Goal: Register for event/course

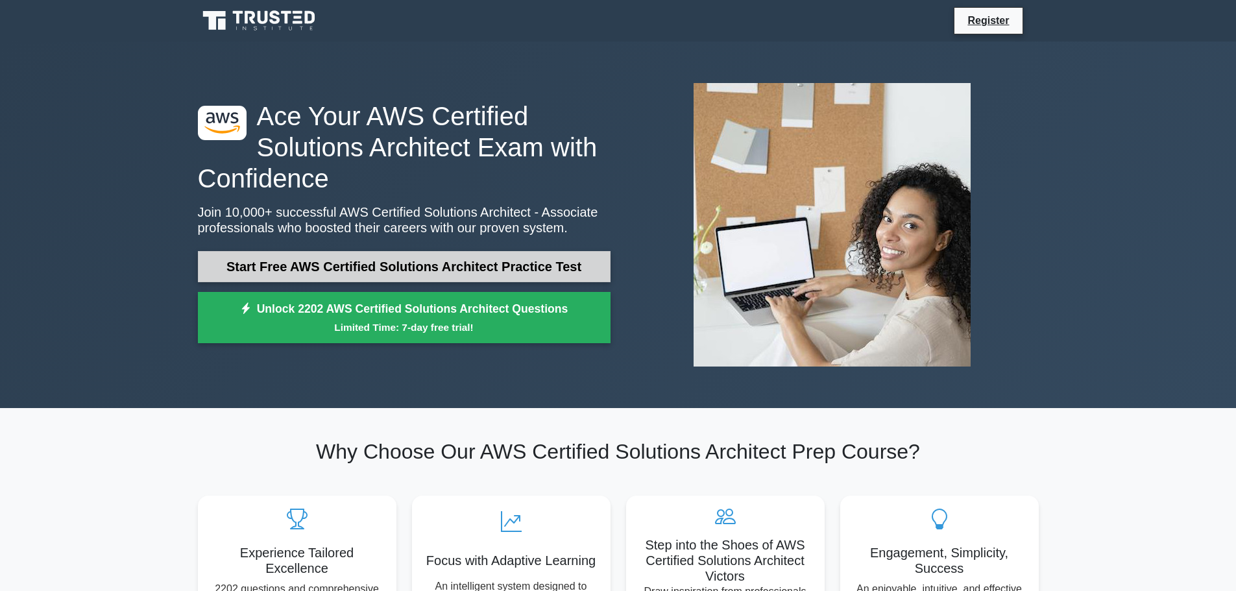
click at [444, 265] on link "Start Free AWS Certified Solutions Architect Practice Test" at bounding box center [404, 266] width 413 height 31
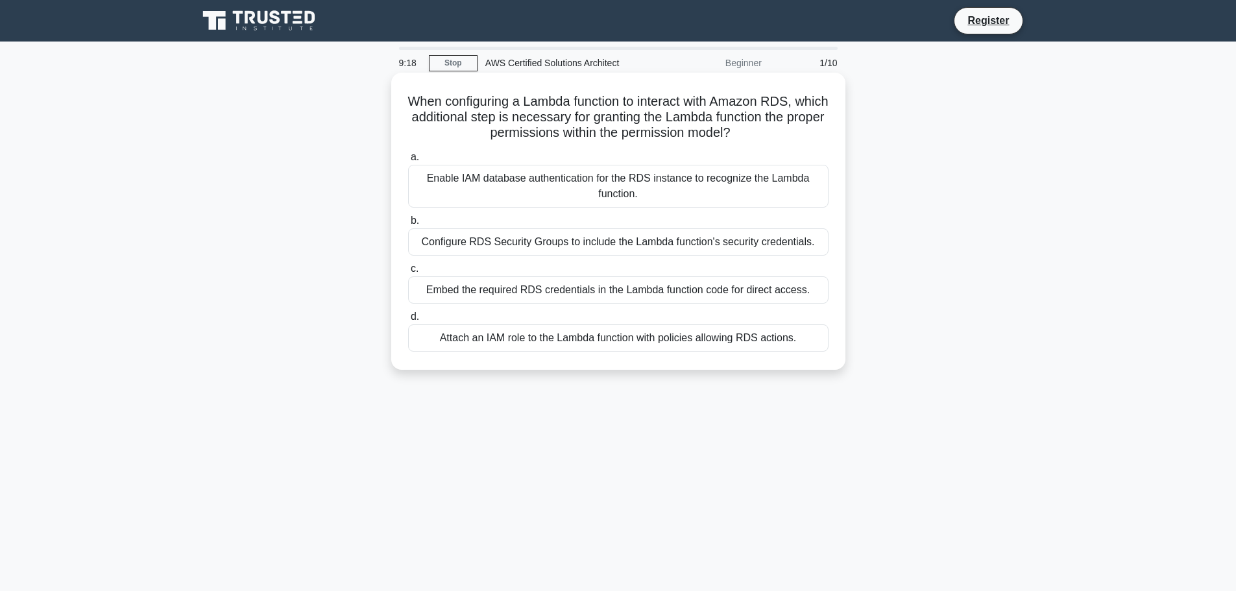
click at [557, 186] on div "Enable IAM database authentication for the RDS instance to recognize the Lambda…" at bounding box center [618, 186] width 420 height 43
click at [408, 162] on input "a. Enable IAM database authentication for the RDS instance to recognize the Lam…" at bounding box center [408, 157] width 0 height 8
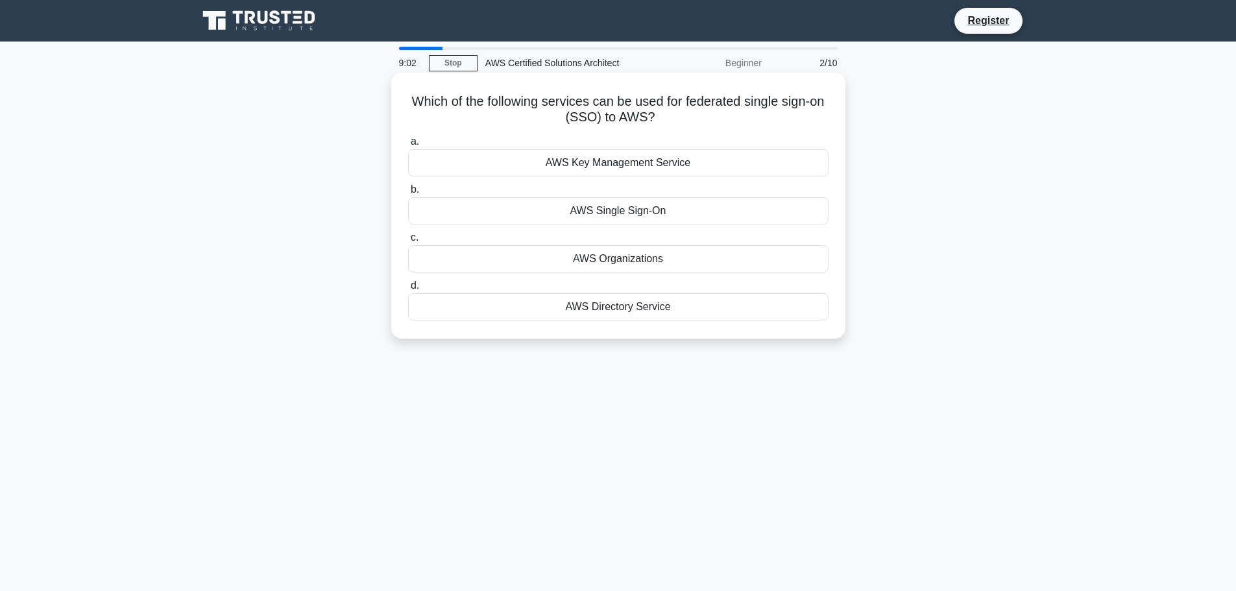
click at [585, 218] on div "AWS Single Sign-On" at bounding box center [618, 210] width 420 height 27
click at [408, 194] on input "b. AWS Single Sign-On" at bounding box center [408, 190] width 0 height 8
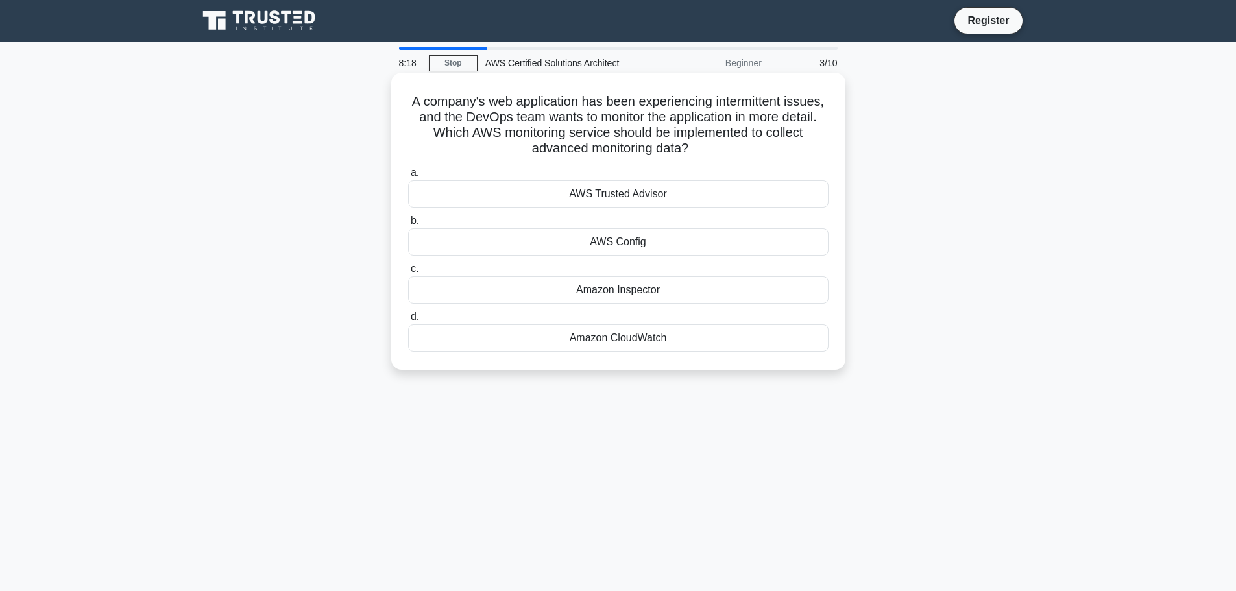
click at [641, 193] on div "AWS Trusted Advisor" at bounding box center [618, 193] width 420 height 27
click at [408, 177] on input "a. AWS Trusted Advisor" at bounding box center [408, 173] width 0 height 8
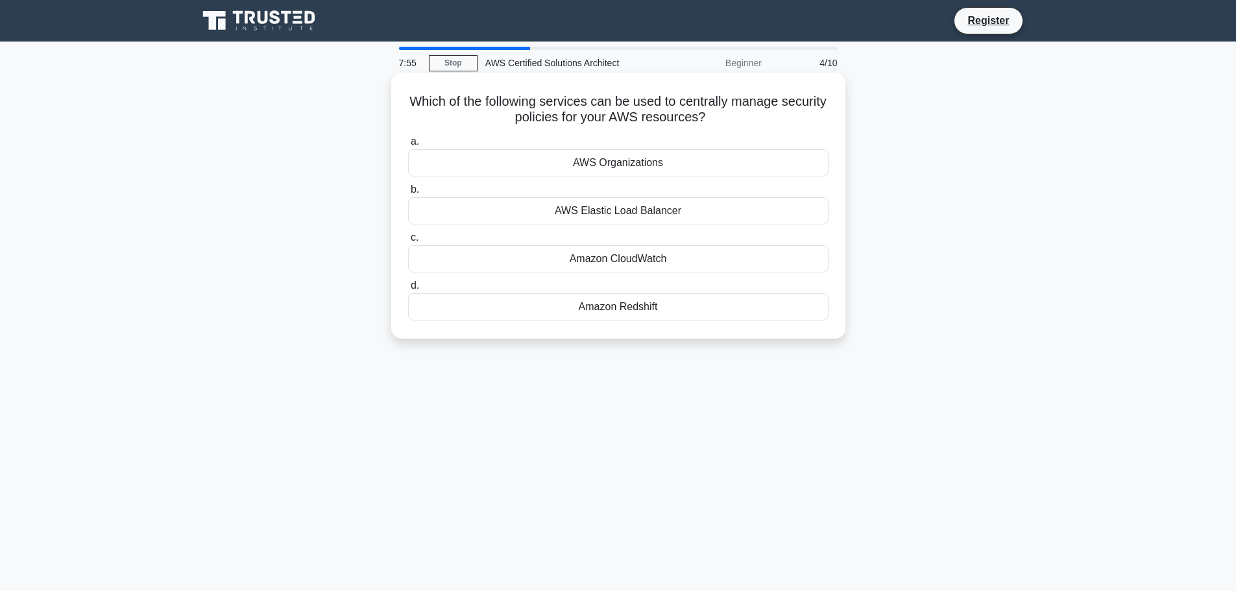
click at [695, 166] on div "AWS Organizations" at bounding box center [618, 162] width 420 height 27
click at [408, 146] on input "a. AWS Organizations" at bounding box center [408, 142] width 0 height 8
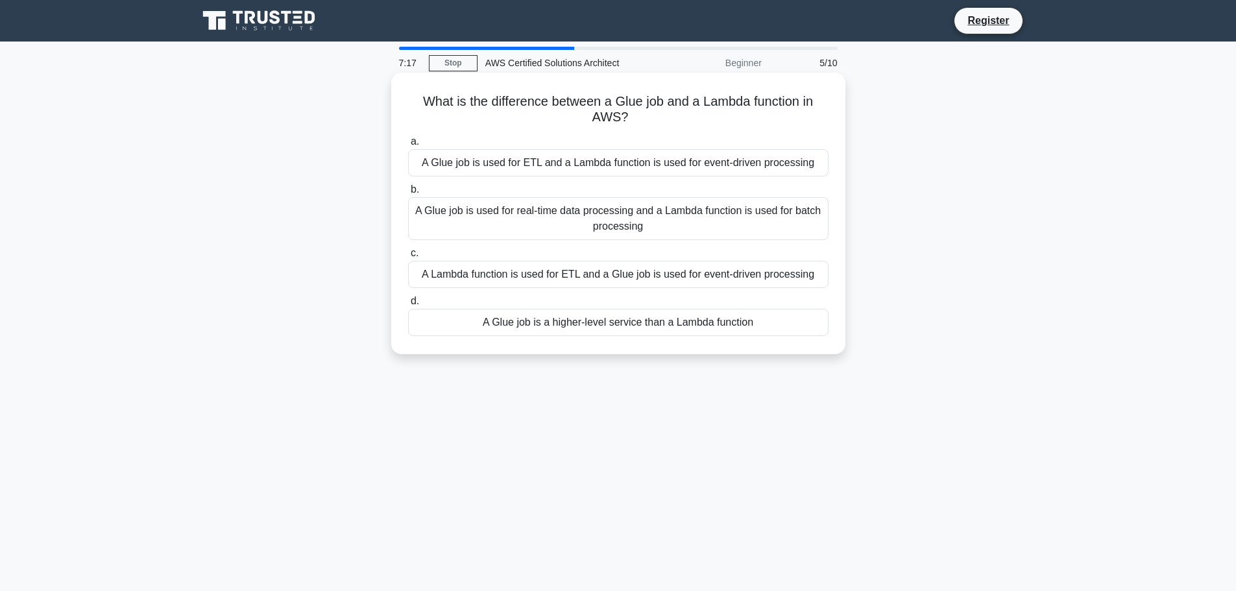
click at [674, 162] on div "A Glue job is used for ETL and a Lambda function is used for event-driven proce…" at bounding box center [618, 162] width 420 height 27
click at [408, 146] on input "a. A Glue job is used for ETL and a Lambda function is used for event-driven pr…" at bounding box center [408, 142] width 0 height 8
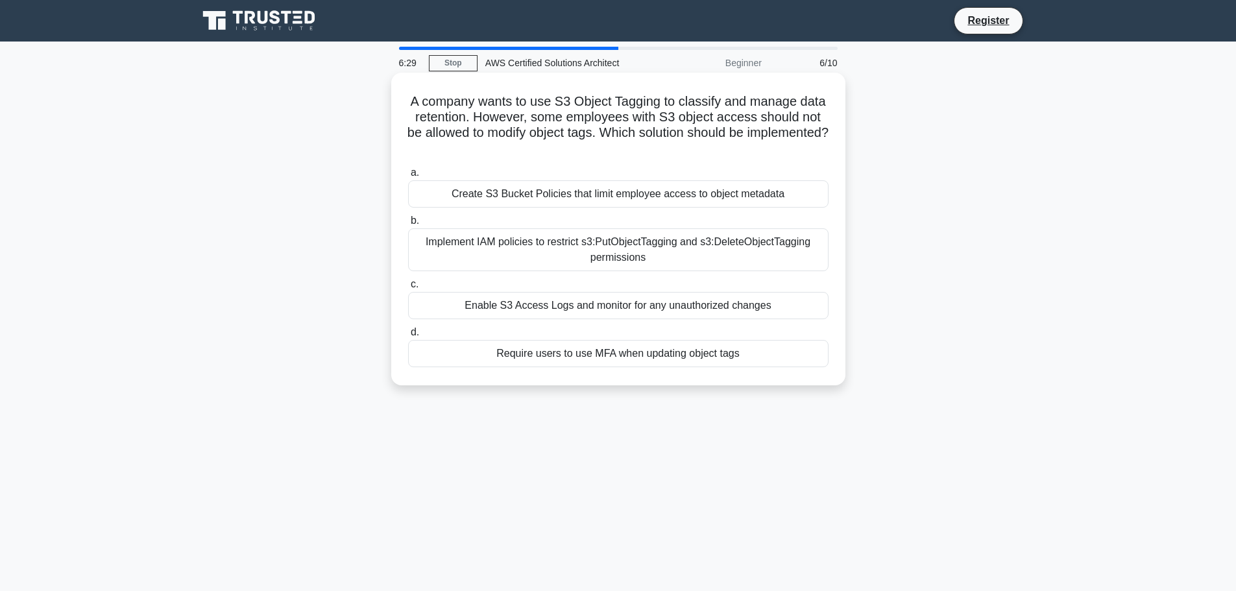
click at [599, 258] on div "Implement IAM policies to restrict s3:PutObjectTagging and s3:DeleteObjectTaggi…" at bounding box center [618, 249] width 420 height 43
click at [408, 225] on input "b. Implement IAM policies to restrict s3:PutObjectTagging and s3:DeleteObjectTa…" at bounding box center [408, 221] width 0 height 8
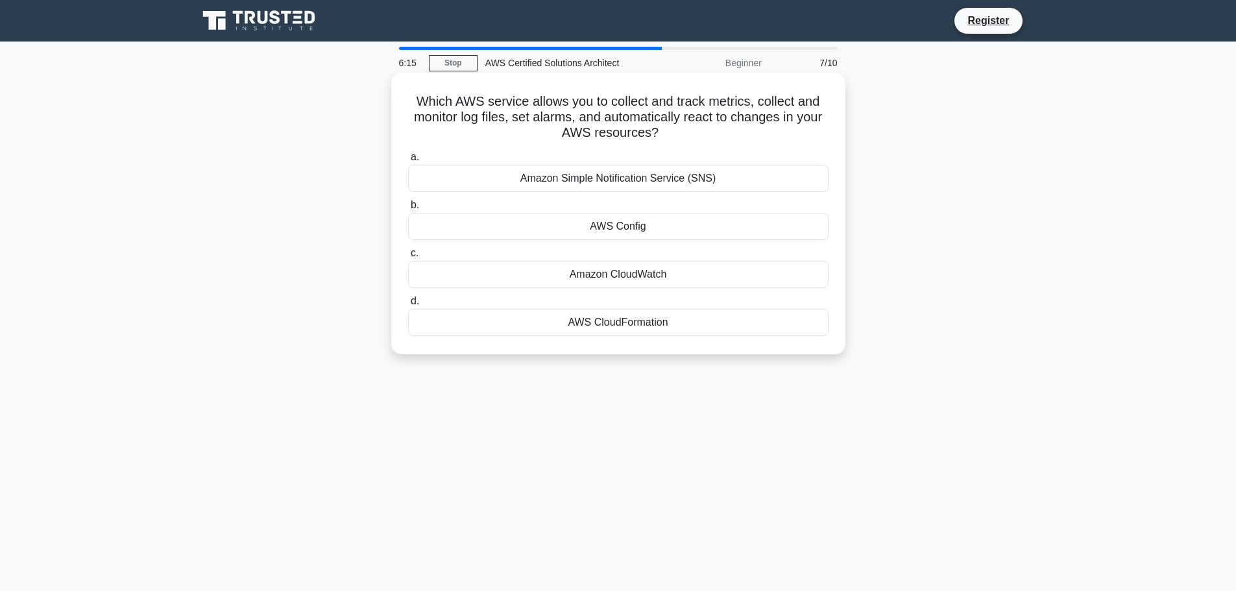
click at [631, 274] on div "Amazon CloudWatch" at bounding box center [618, 274] width 420 height 27
click at [408, 258] on input "c. Amazon CloudWatch" at bounding box center [408, 253] width 0 height 8
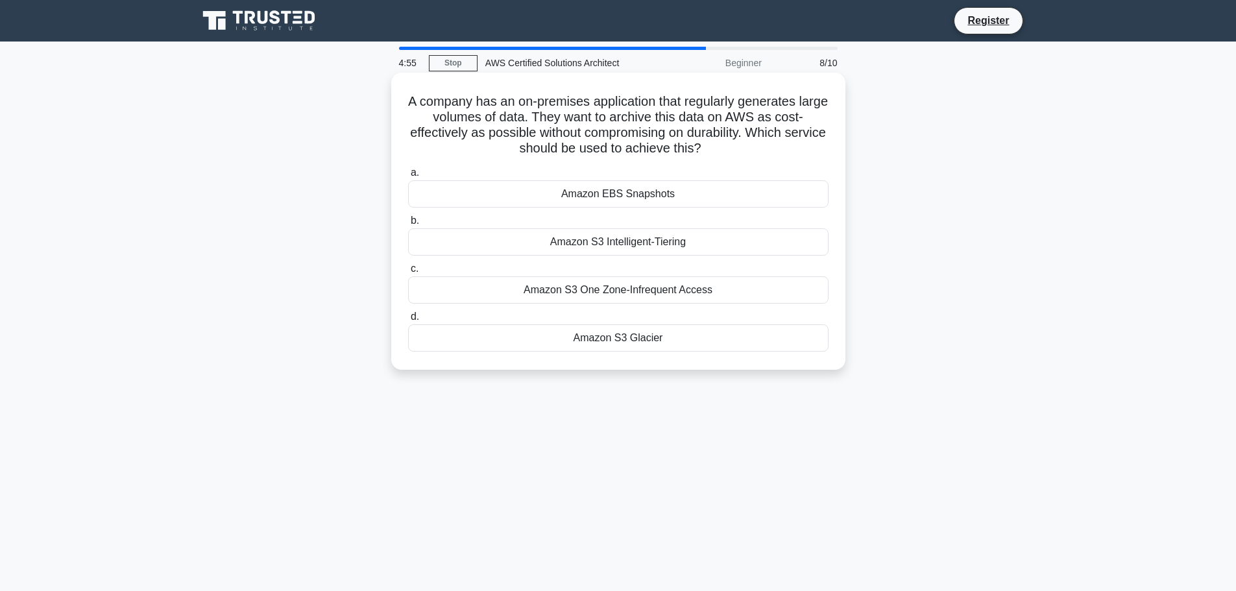
click at [565, 344] on div "Amazon S3 Glacier" at bounding box center [618, 337] width 420 height 27
click at [408, 321] on input "d. Amazon S3 Glacier" at bounding box center [408, 317] width 0 height 8
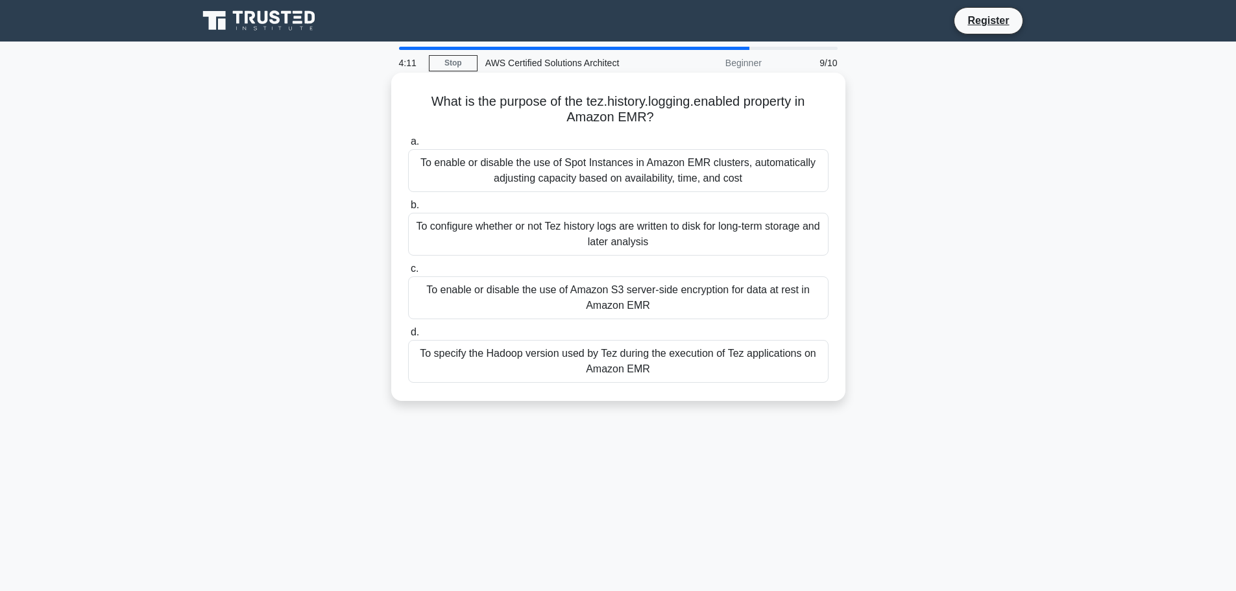
click at [541, 177] on div "To enable or disable the use of Spot Instances in Amazon EMR clusters, automati…" at bounding box center [618, 170] width 420 height 43
click at [408, 146] on input "a. To enable or disable the use of Spot Instances in Amazon EMR clusters, autom…" at bounding box center [408, 142] width 0 height 8
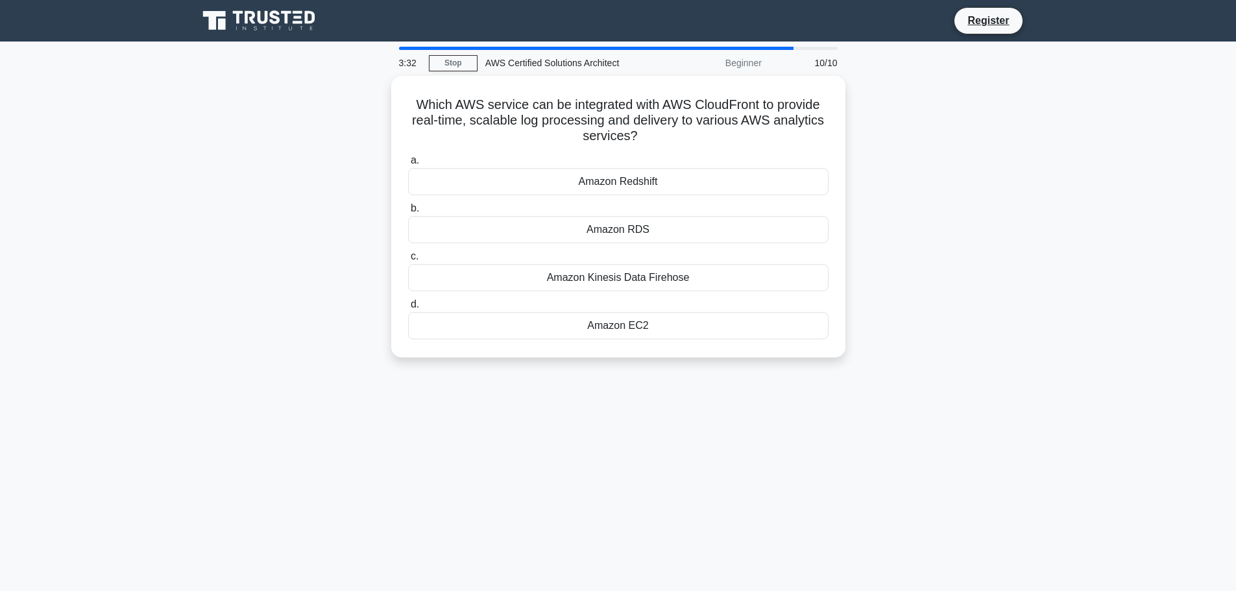
click at [541, 177] on div "Amazon Redshift" at bounding box center [618, 181] width 420 height 27
click at [408, 165] on input "a. Amazon Redshift" at bounding box center [408, 160] width 0 height 8
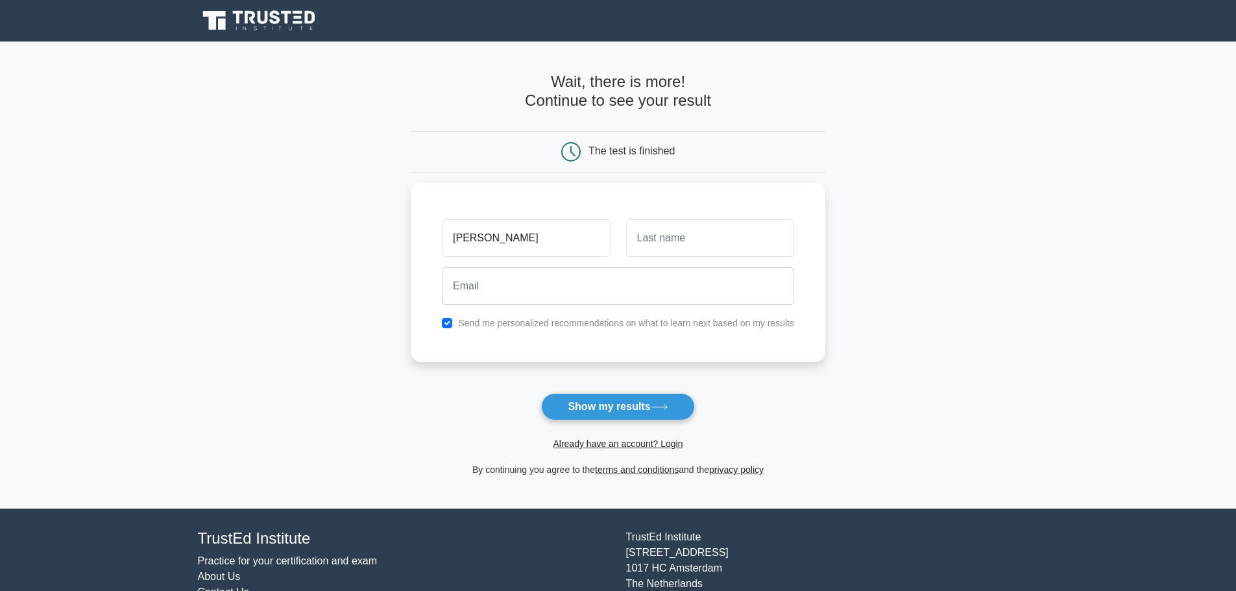
type input "Sadeesh"
type input "Gunasekaran"
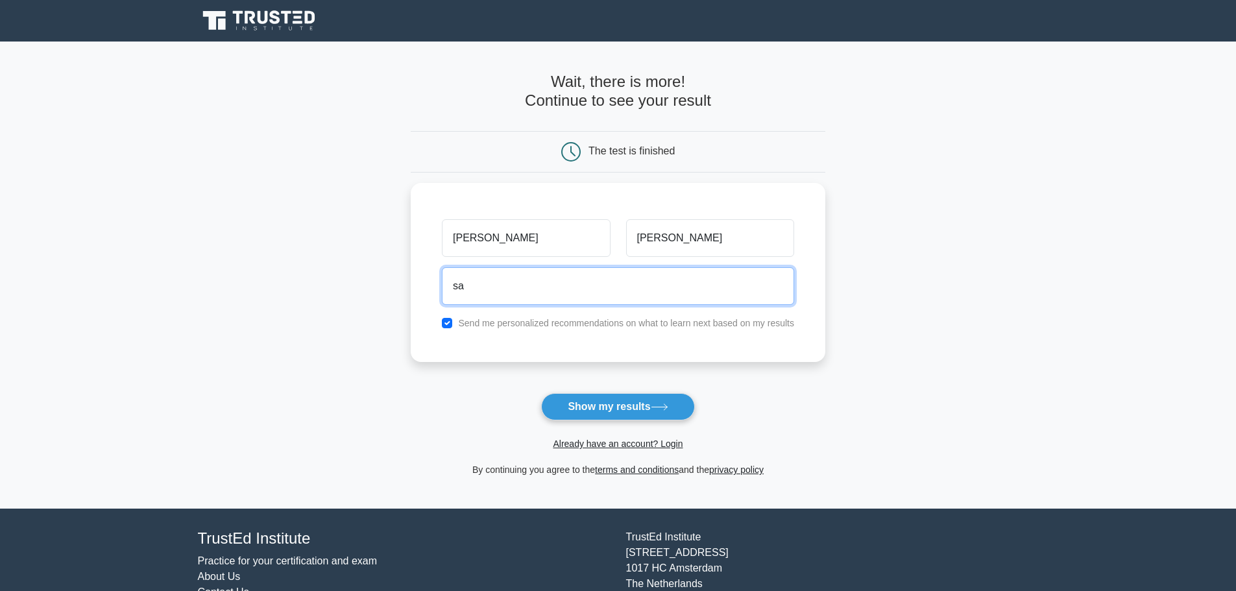
type input "s"
type input "S"
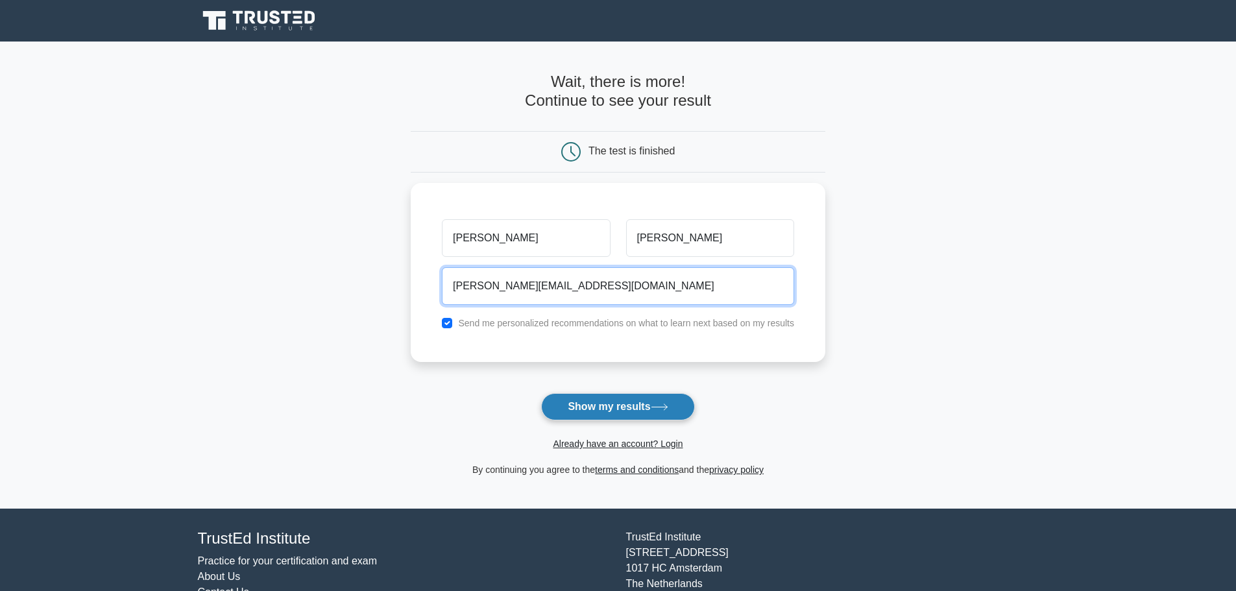
type input "sadeesh.g@gmail.com"
click at [636, 409] on button "Show my results" at bounding box center [617, 406] width 153 height 27
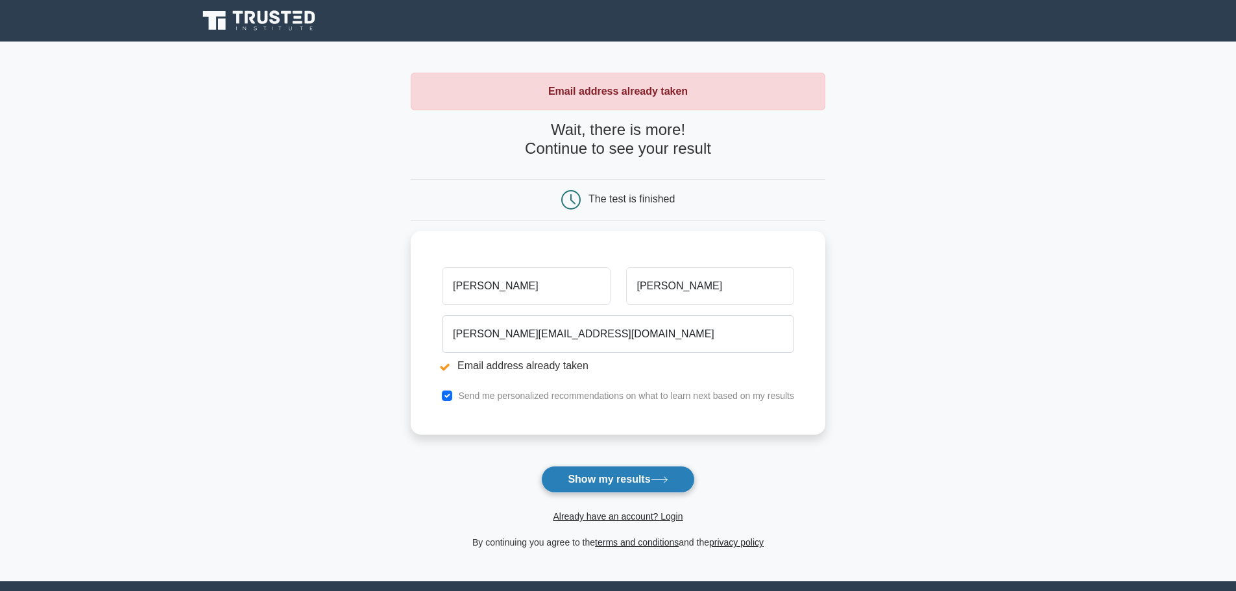
click at [648, 479] on button "Show my results" at bounding box center [617, 479] width 153 height 27
click at [607, 524] on span "Already have an account? Login" at bounding box center [618, 517] width 404 height 16
click at [603, 520] on link "Already have an account? Login" at bounding box center [618, 516] width 130 height 10
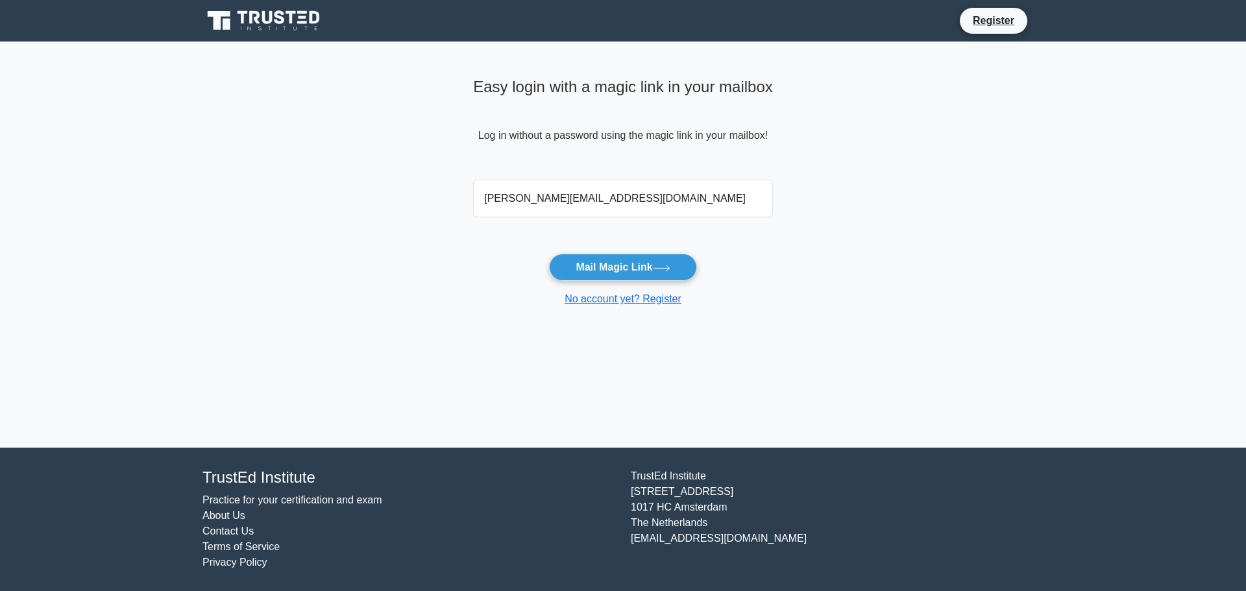
type input "[PERSON_NAME][EMAIL_ADDRESS][DOMAIN_NAME]"
click at [623, 280] on button "Mail Magic Link" at bounding box center [622, 267] width 147 height 27
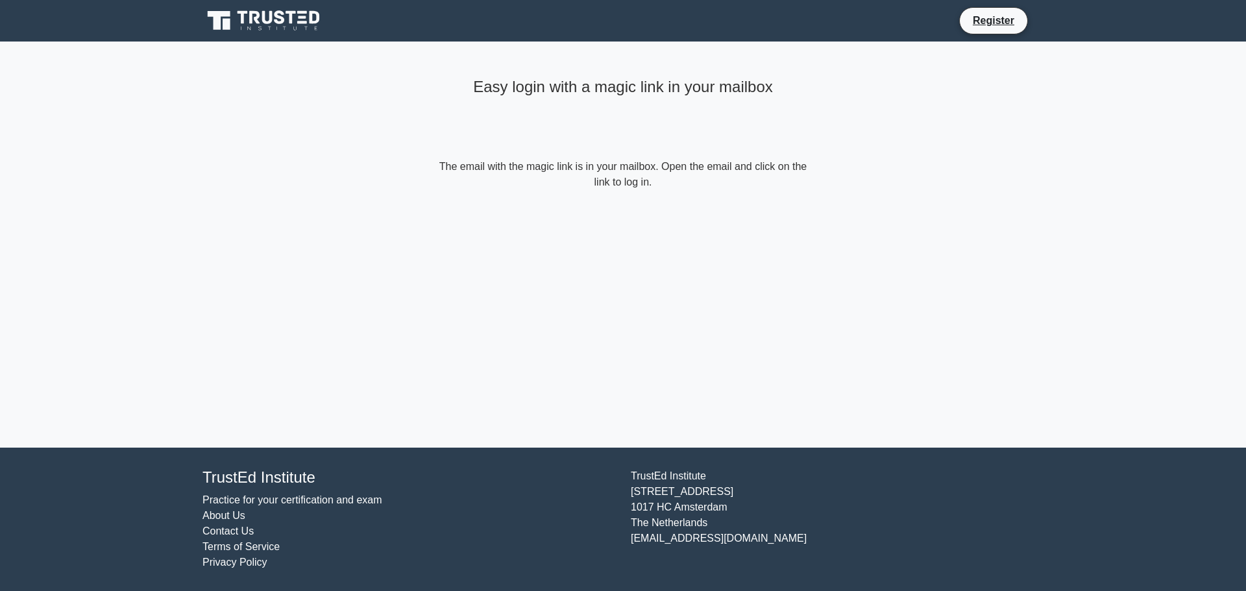
click at [947, 27] on div "Register" at bounding box center [690, 20] width 706 height 27
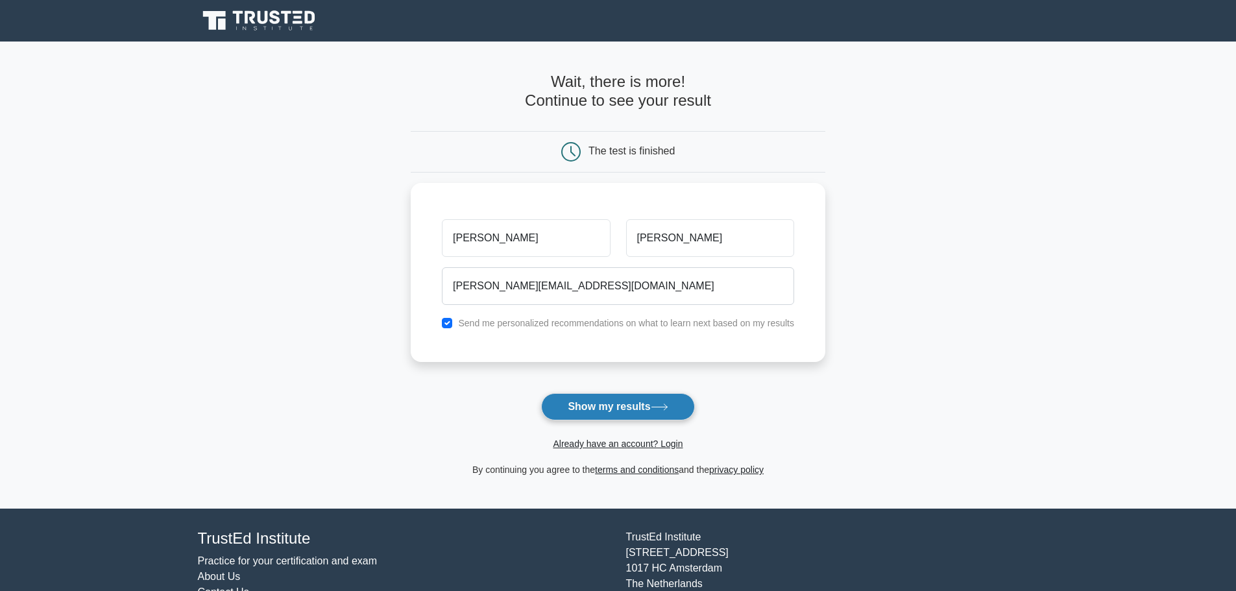
click at [658, 409] on icon at bounding box center [660, 407] width 18 height 7
